Goal: Information Seeking & Learning: Learn about a topic

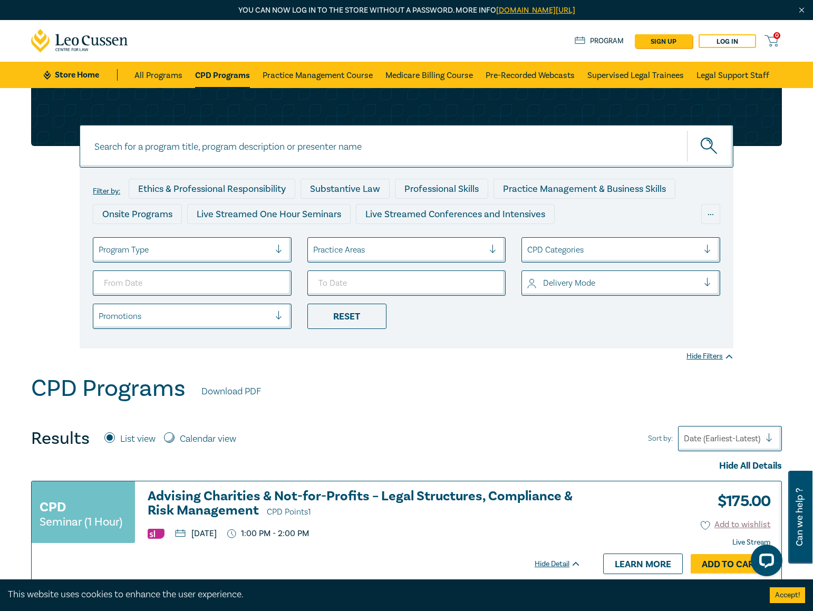
click at [240, 153] on input at bounding box center [407, 146] width 654 height 43
type input "ndis"
click at [687, 130] on button "submit" at bounding box center [710, 146] width 46 height 32
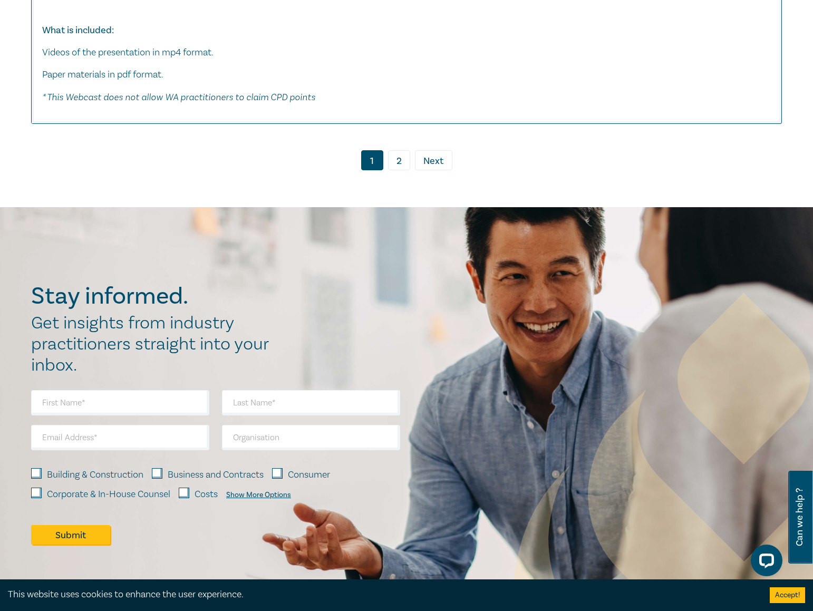
scroll to position [5695, 0]
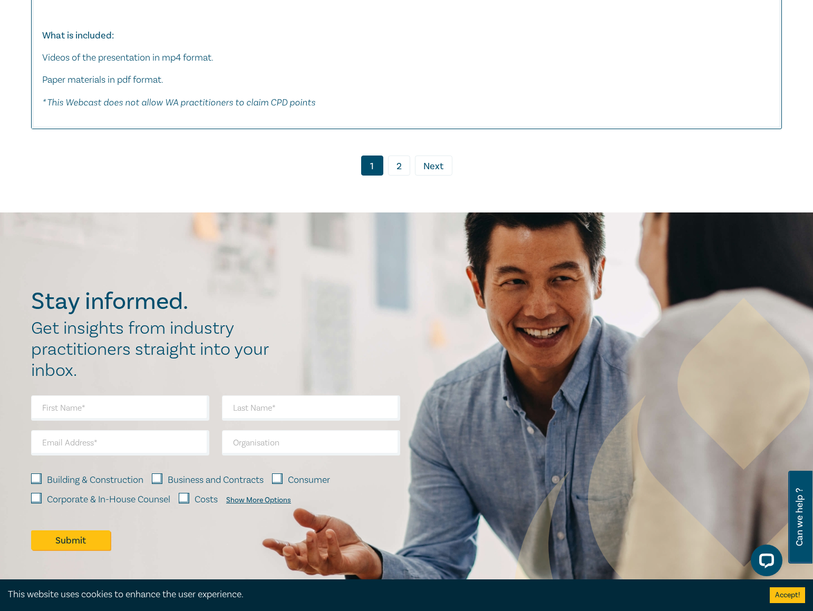
click at [402, 176] on link "2" at bounding box center [399, 166] width 22 height 20
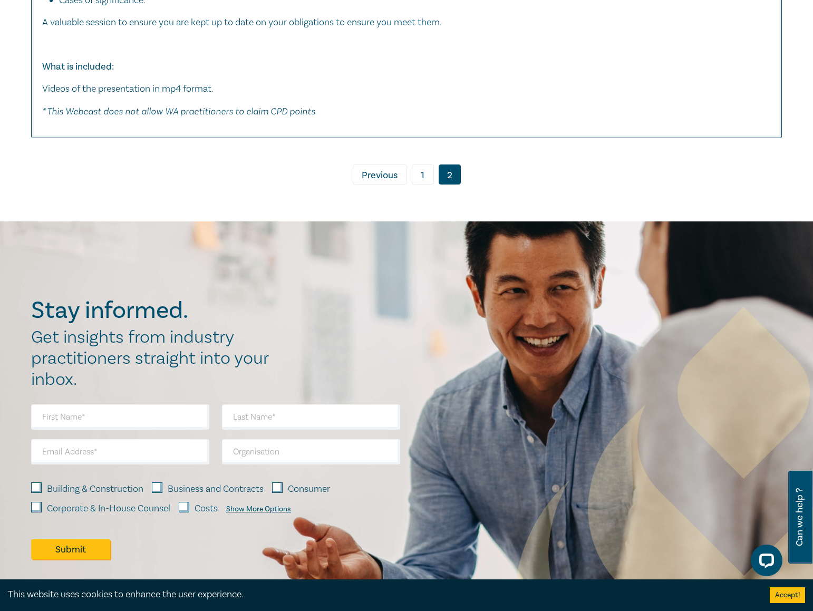
scroll to position [2847, 0]
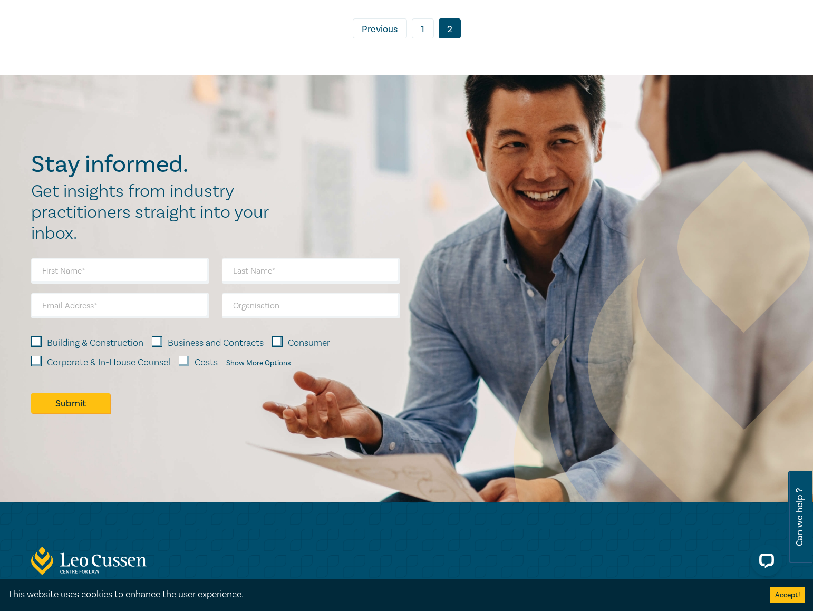
click at [422, 36] on link "1" at bounding box center [423, 28] width 22 height 20
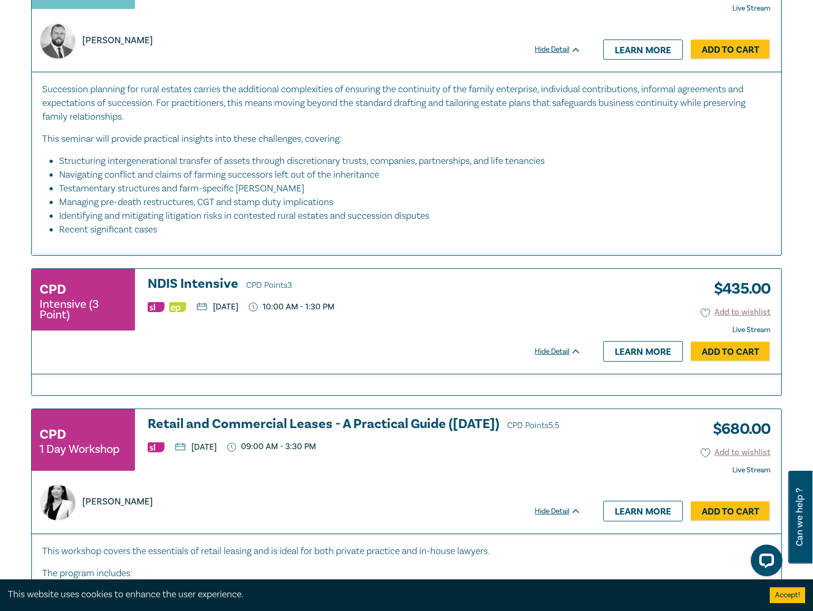
scroll to position [633, 0]
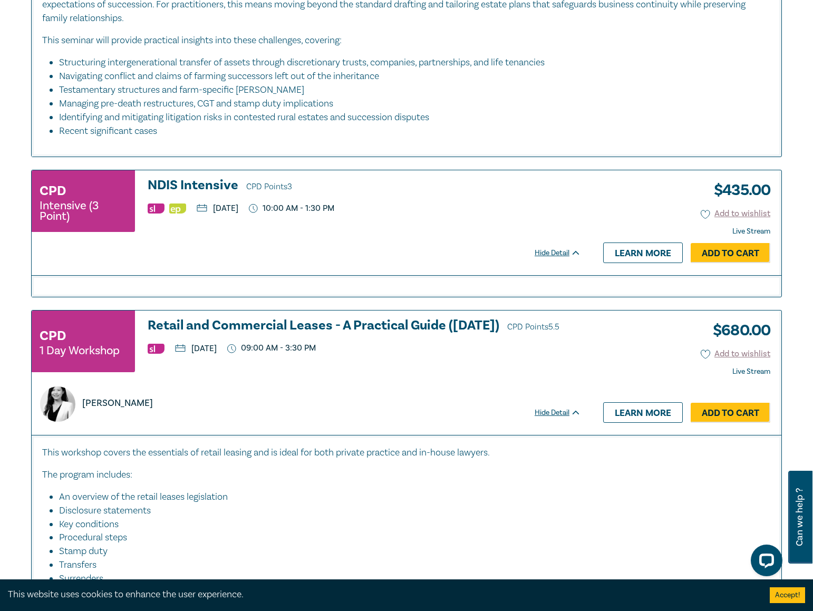
click at [196, 172] on div "CPD Intensive (3 Point) NDIS Intensive CPD Points 3 [DATE] 10:00 AM - 1:30 PM […" at bounding box center [312, 222] width 560 height 104
click at [196, 182] on h3 "NDIS Intensive CPD Points 3" at bounding box center [364, 186] width 433 height 16
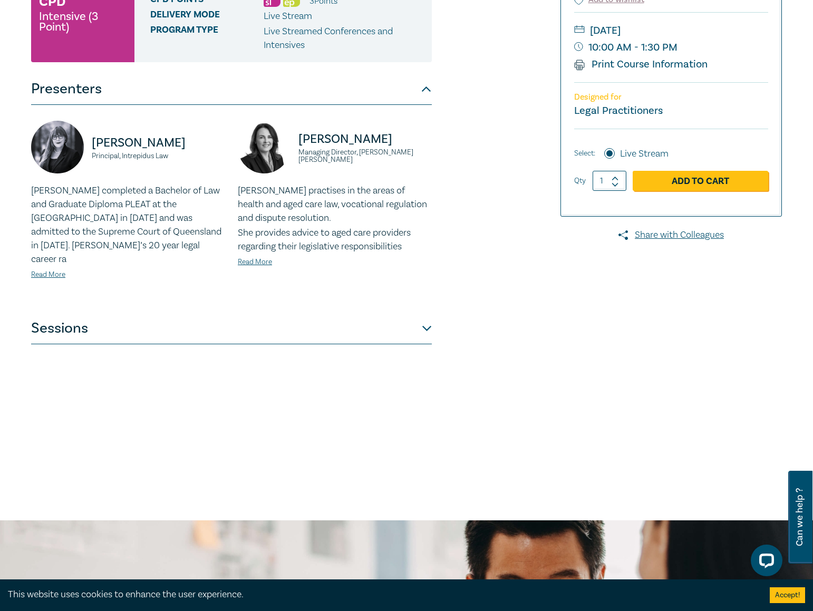
scroll to position [211, 0]
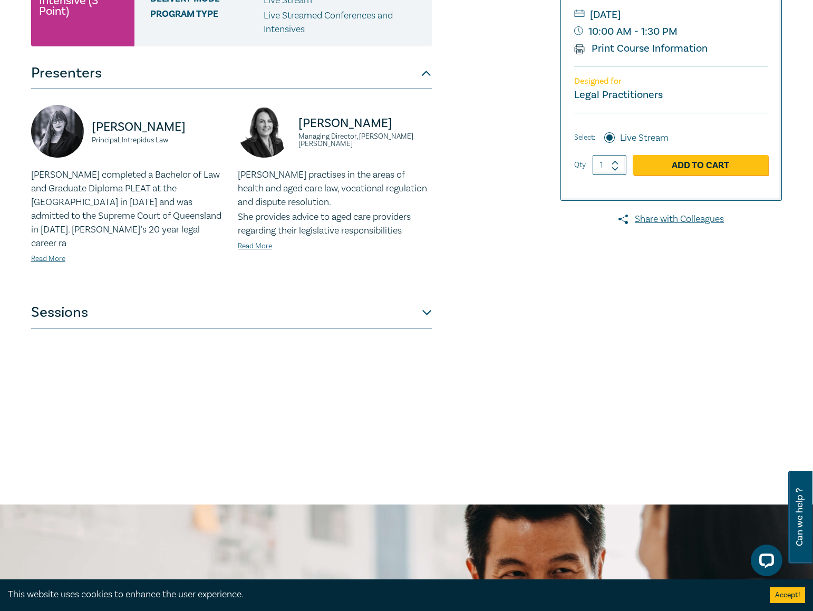
click at [253, 308] on button "Sessions" at bounding box center [231, 313] width 401 height 32
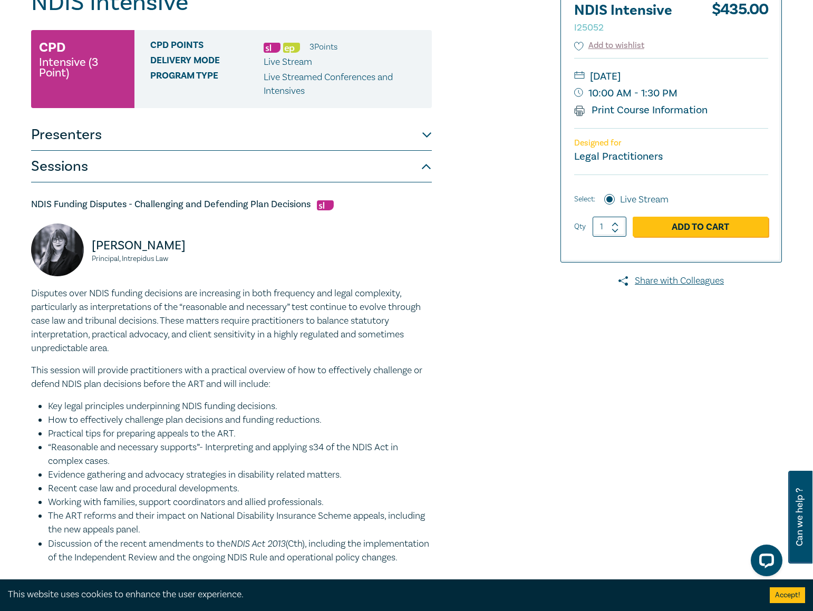
scroll to position [0, 0]
